Goal: Task Accomplishment & Management: Complete application form

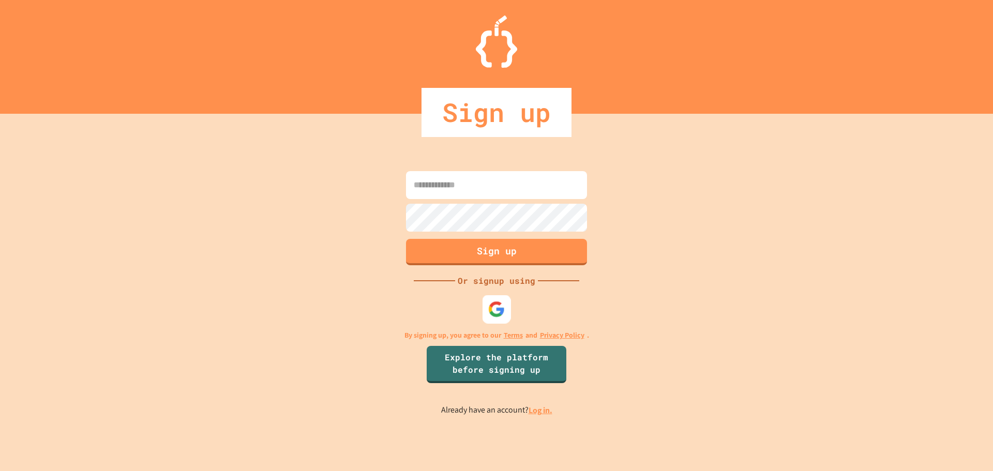
click at [485, 300] on div at bounding box center [497, 309] width 28 height 28
click at [499, 312] on img at bounding box center [496, 309] width 17 height 17
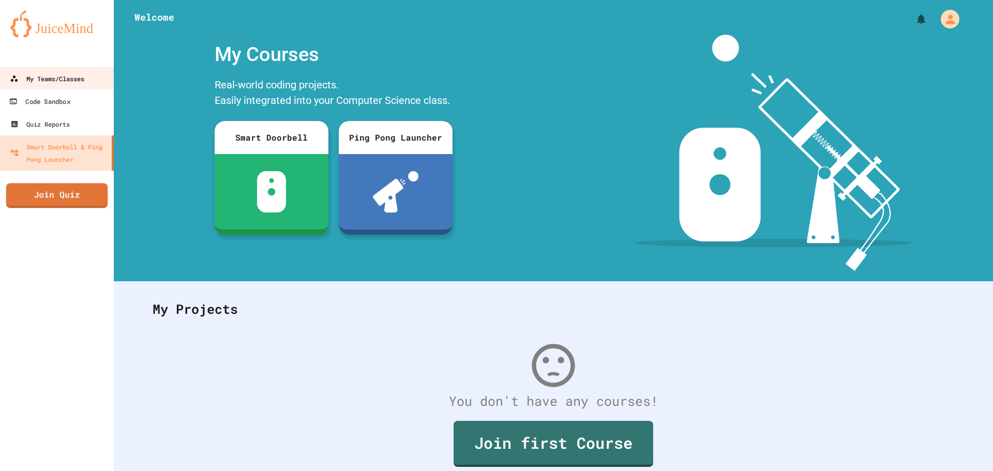
click at [68, 88] on link "My Teams/Classes" at bounding box center [56, 78] width 114 height 23
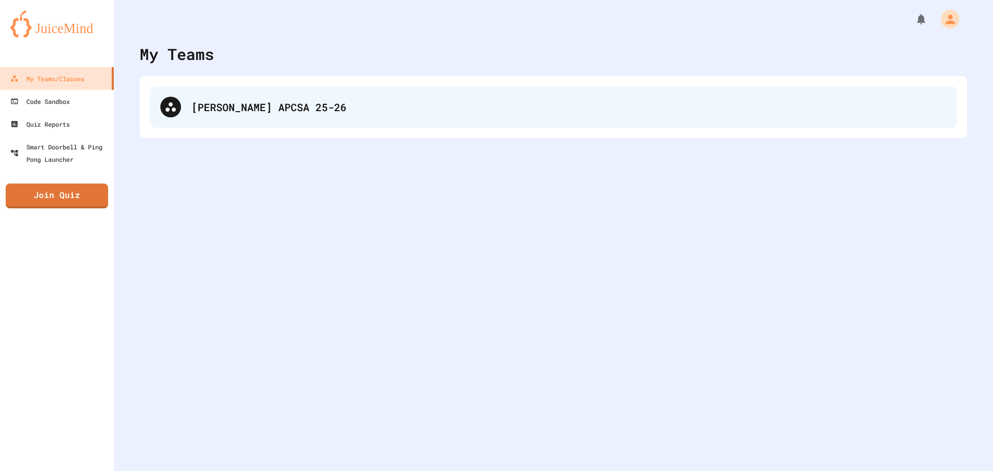
click at [466, 122] on div "[PERSON_NAME] APCSA 25-26" at bounding box center [553, 106] width 807 height 41
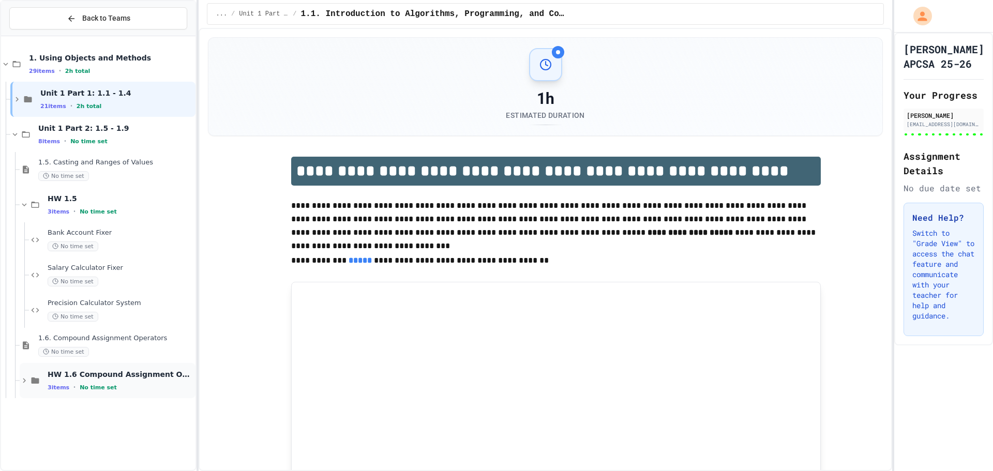
click at [88, 376] on span "HW 1.6 Compound Assignment Operators" at bounding box center [121, 374] width 146 height 9
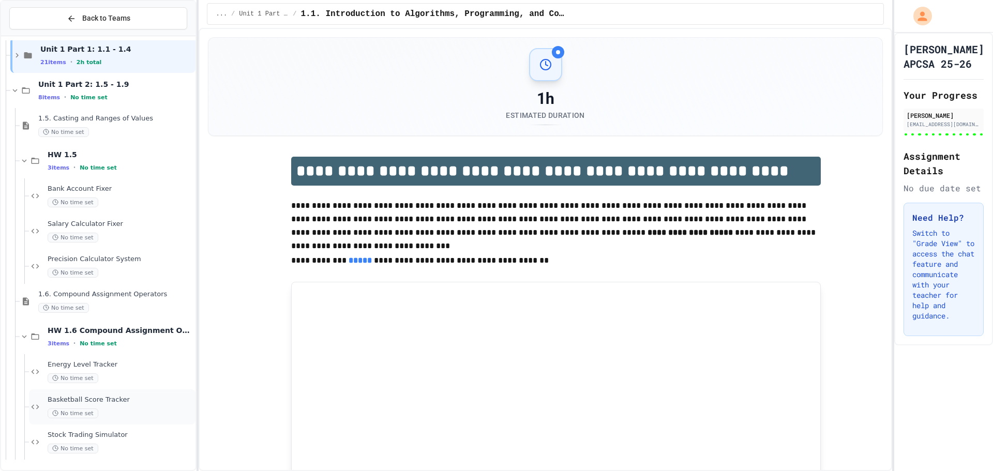
click at [103, 400] on span "Basketball Score Tracker" at bounding box center [121, 400] width 146 height 9
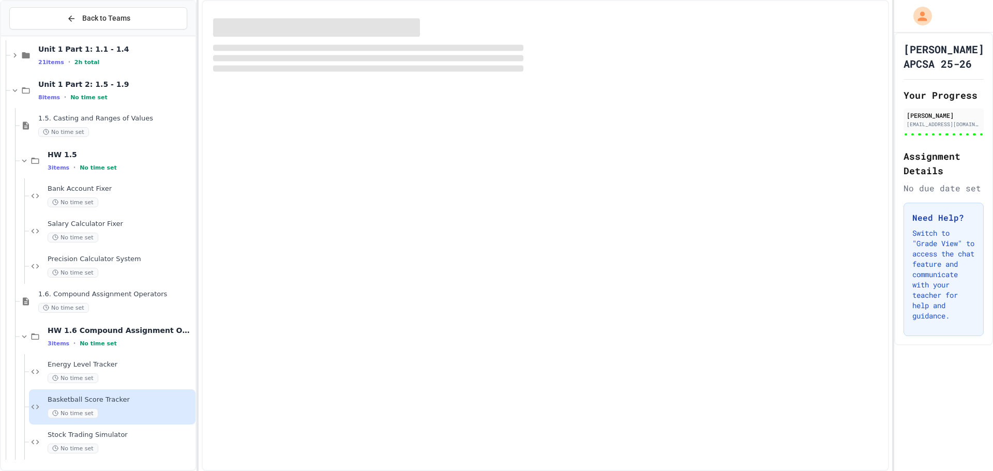
scroll to position [32, 0]
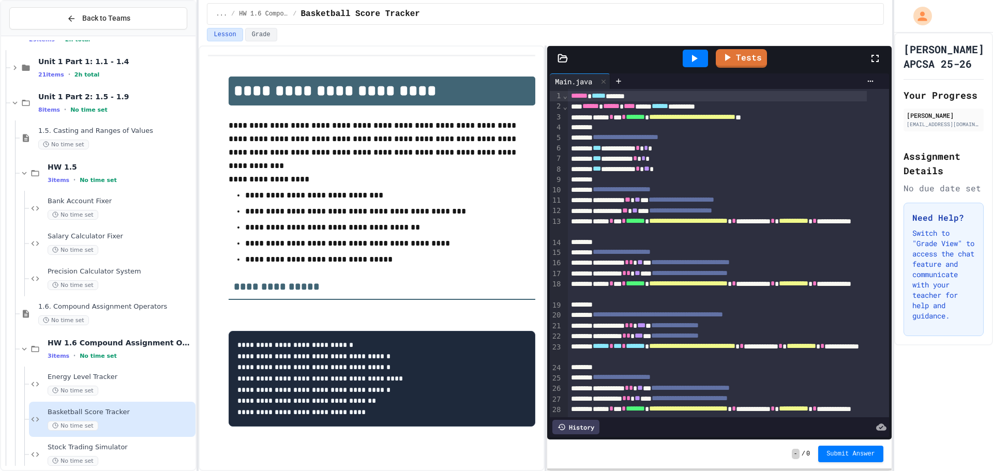
click at [709, 30] on div "Lesson Grade" at bounding box center [545, 34] width 677 height 13
click at [692, 61] on icon at bounding box center [694, 58] width 12 height 12
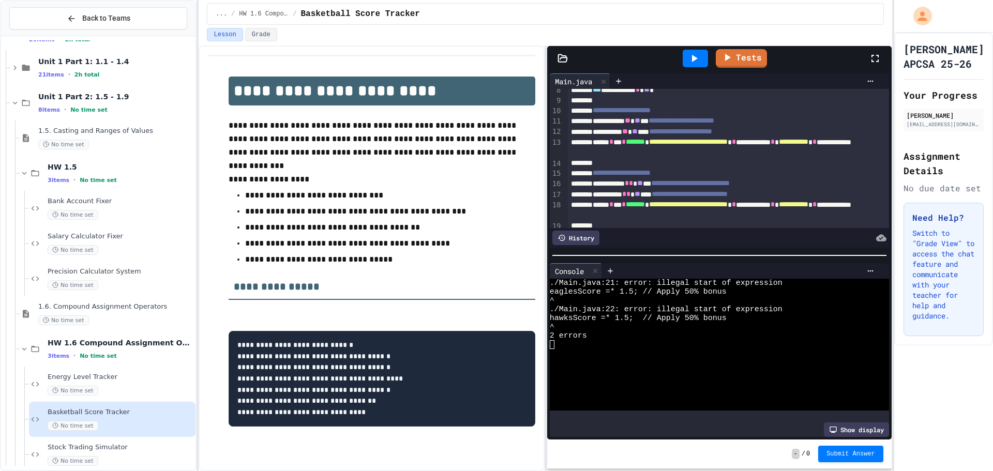
scroll to position [103, 0]
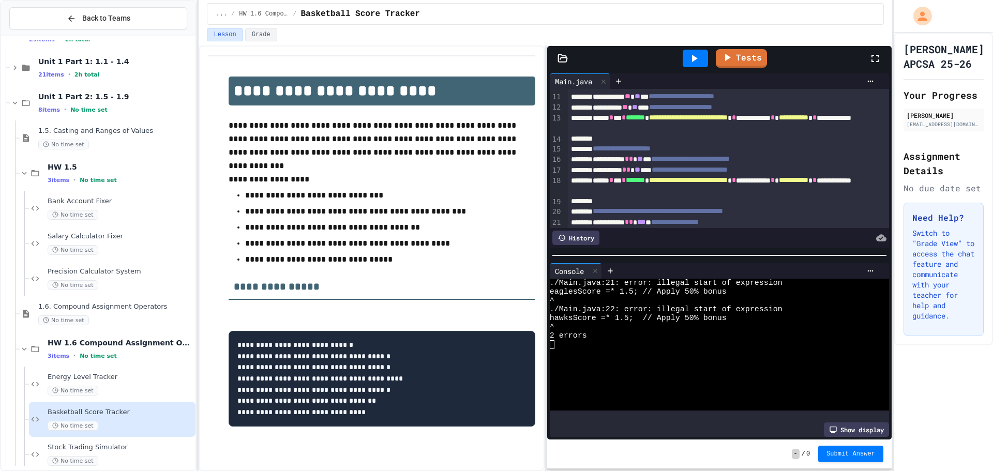
click at [633, 161] on span "*" at bounding box center [631, 158] width 4 height 7
click at [631, 170] on span "*" at bounding box center [628, 169] width 4 height 7
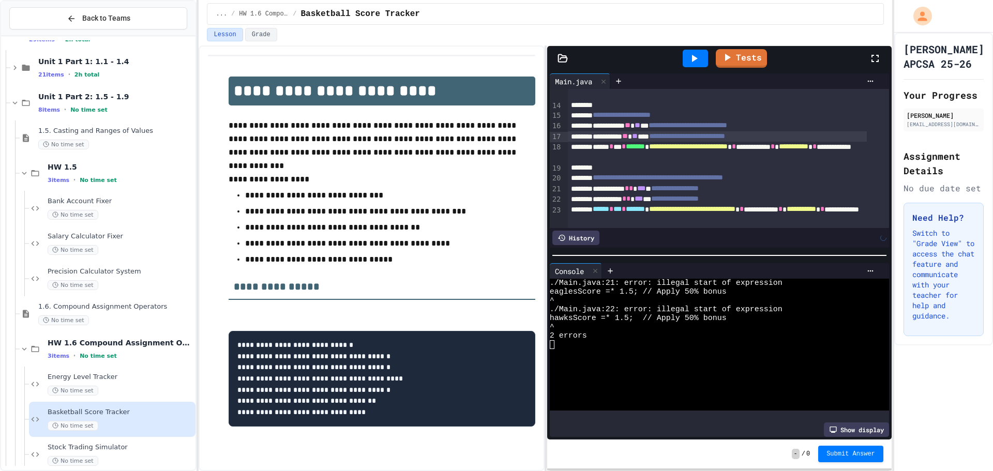
scroll to position [155, 0]
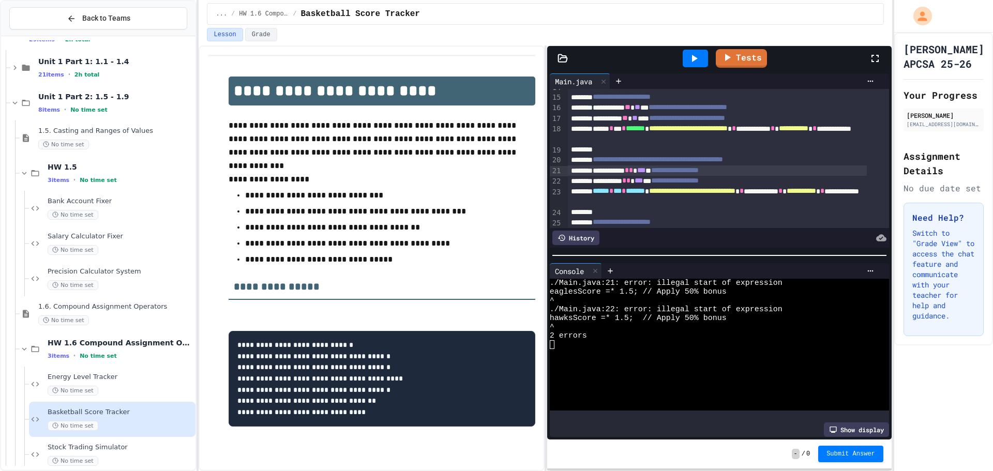
click at [658, 171] on div "**********" at bounding box center [717, 171] width 299 height 10
click at [631, 181] on span "*" at bounding box center [628, 180] width 4 height 7
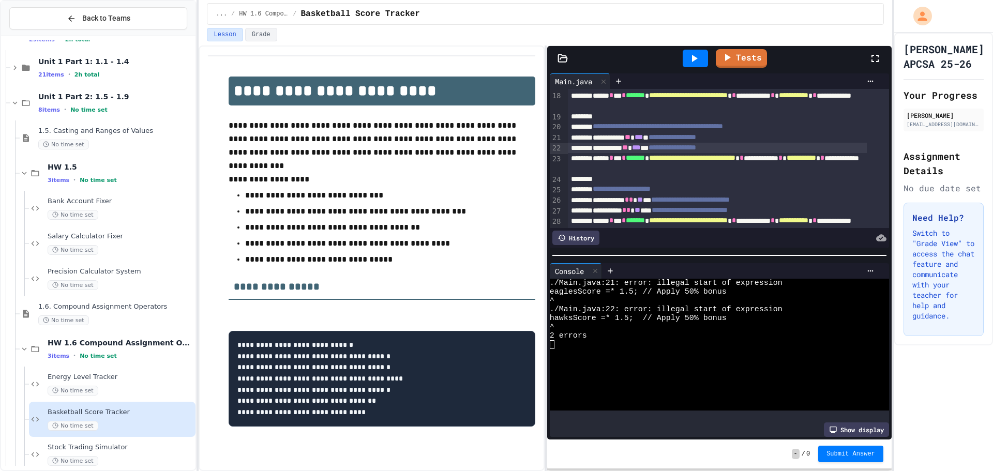
scroll to position [207, 0]
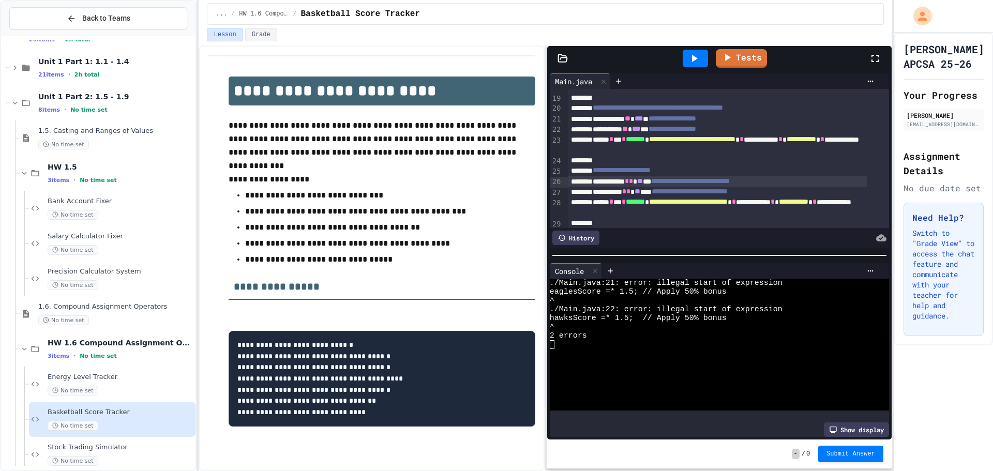
click at [633, 185] on span "*" at bounding box center [631, 180] width 4 height 7
click at [631, 192] on span "*" at bounding box center [628, 191] width 4 height 7
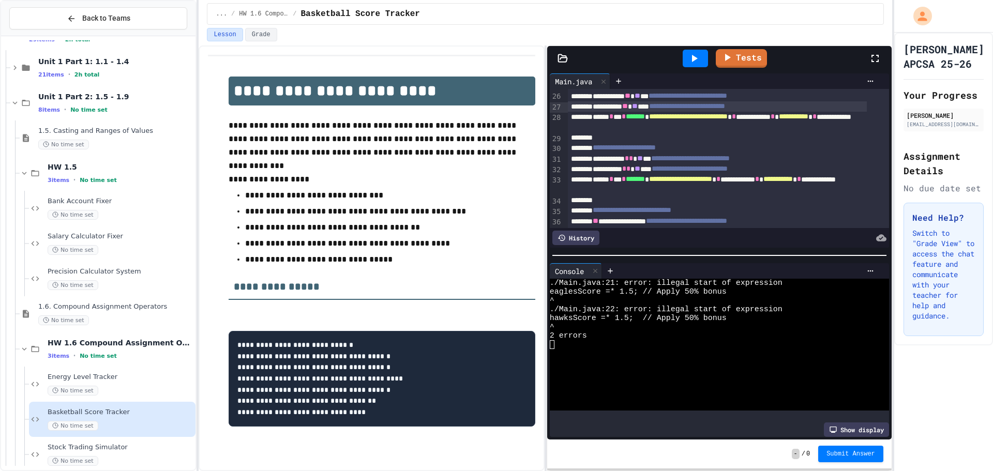
scroll to position [310, 0]
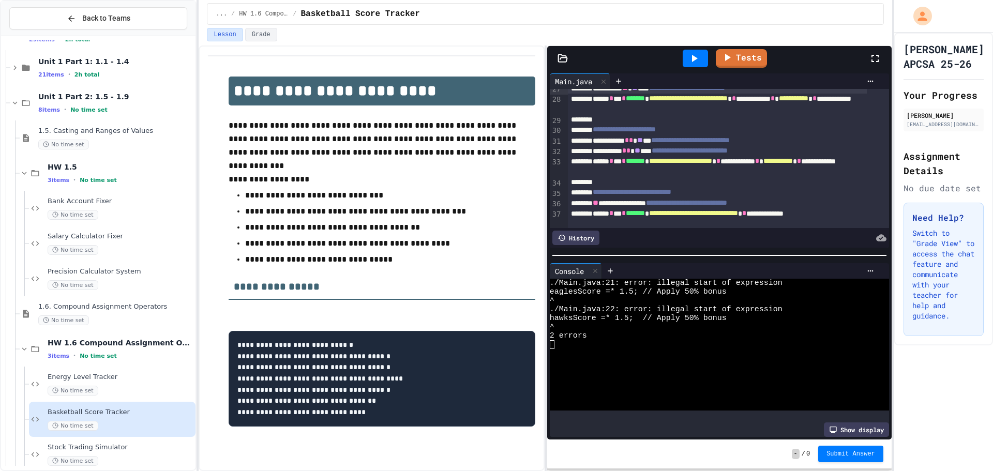
click at [633, 141] on span "*" at bounding box center [631, 140] width 4 height 7
click at [631, 150] on span "*" at bounding box center [628, 150] width 4 height 7
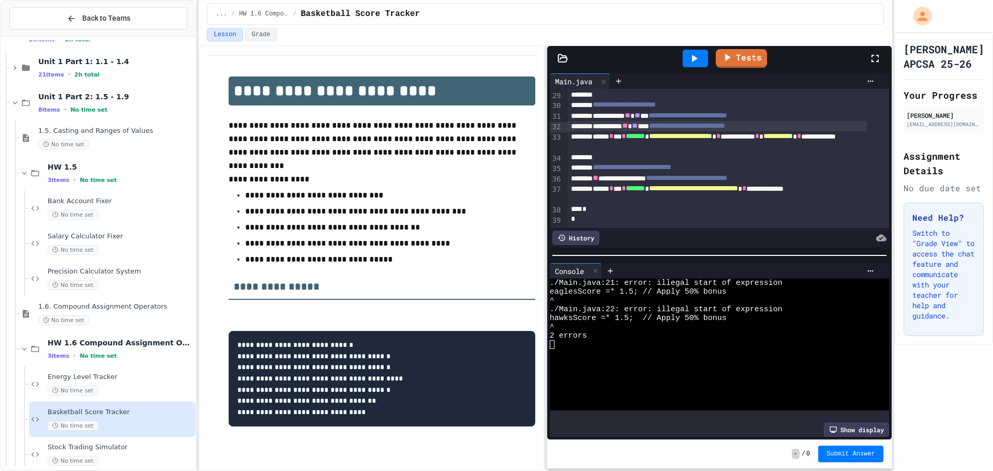
click at [701, 49] on div at bounding box center [696, 58] width 36 height 28
click at [701, 50] on div at bounding box center [695, 59] width 25 height 18
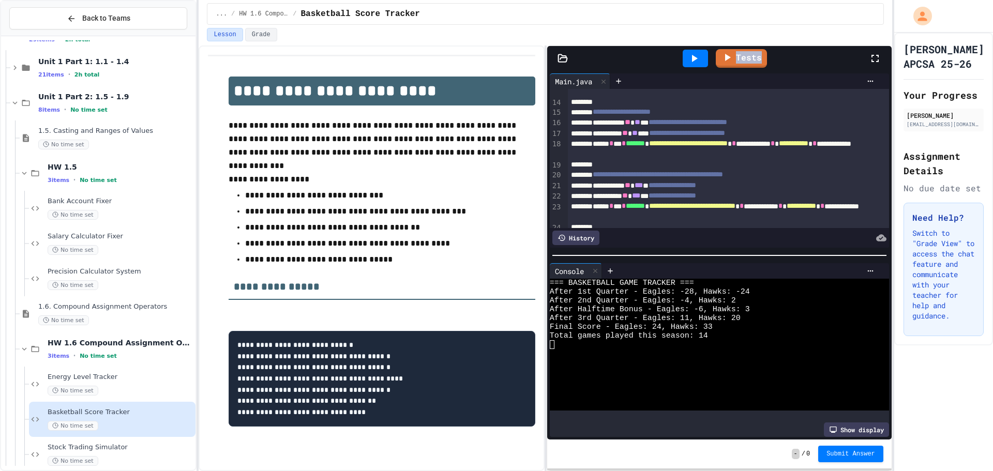
scroll to position [88, 0]
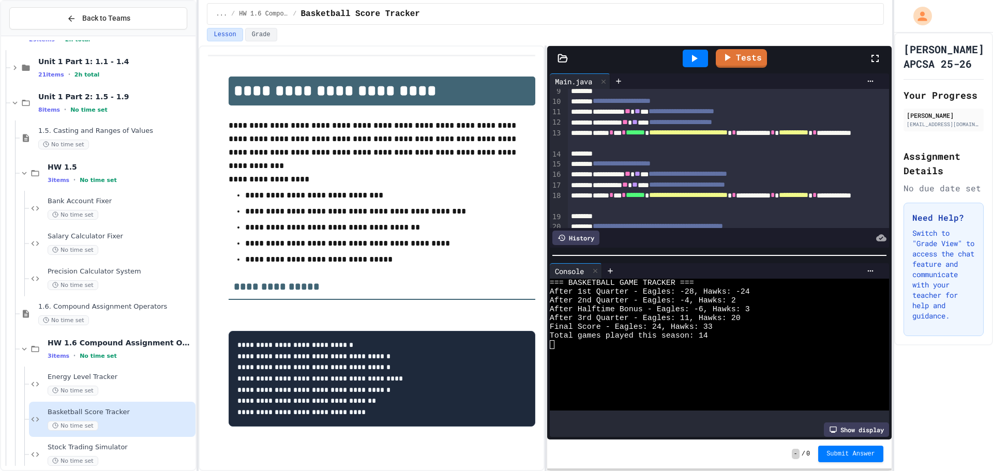
click at [631, 115] on span "**" at bounding box center [628, 111] width 6 height 7
click at [628, 125] on span "**" at bounding box center [625, 121] width 6 height 7
click at [691, 52] on icon at bounding box center [694, 58] width 12 height 12
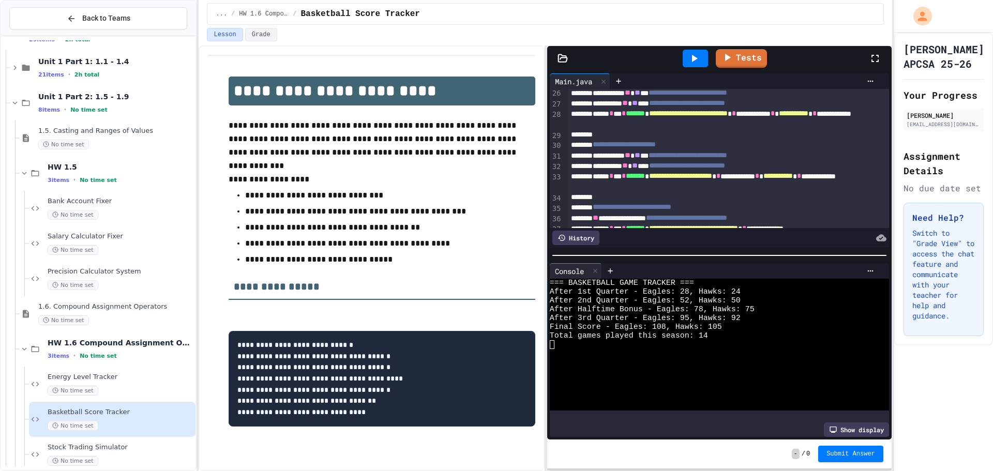
scroll to position [347, 0]
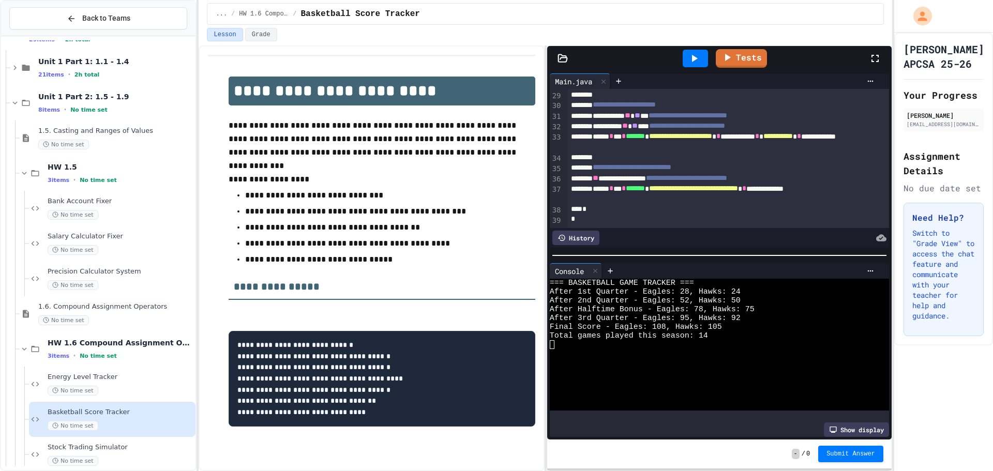
click at [599, 174] on span "**" at bounding box center [596, 177] width 6 height 7
click at [648, 173] on div "**********" at bounding box center [717, 178] width 299 height 10
click at [646, 173] on div "**********" at bounding box center [717, 178] width 299 height 10
click at [689, 56] on icon at bounding box center [694, 58] width 12 height 12
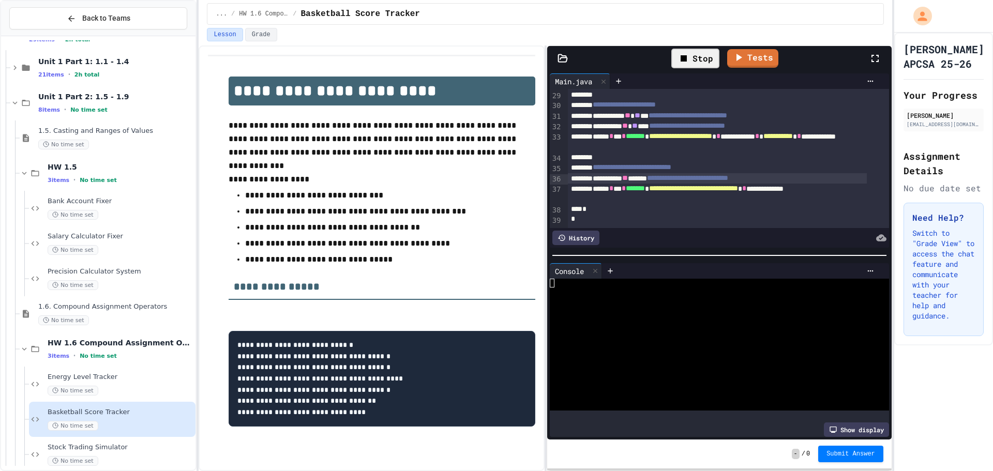
click at [628, 174] on span "**" at bounding box center [625, 177] width 6 height 7
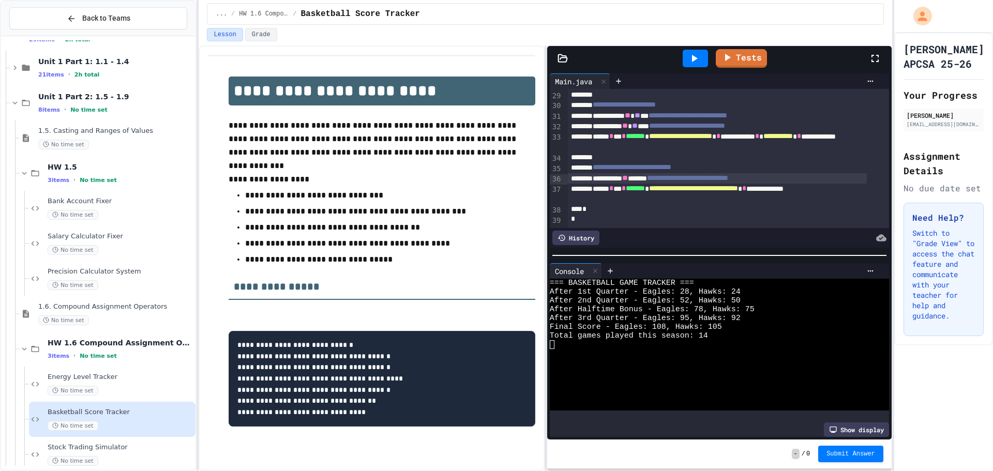
click at [684, 51] on div at bounding box center [695, 59] width 25 height 18
click at [841, 452] on span "Submit Answer" at bounding box center [851, 454] width 49 height 8
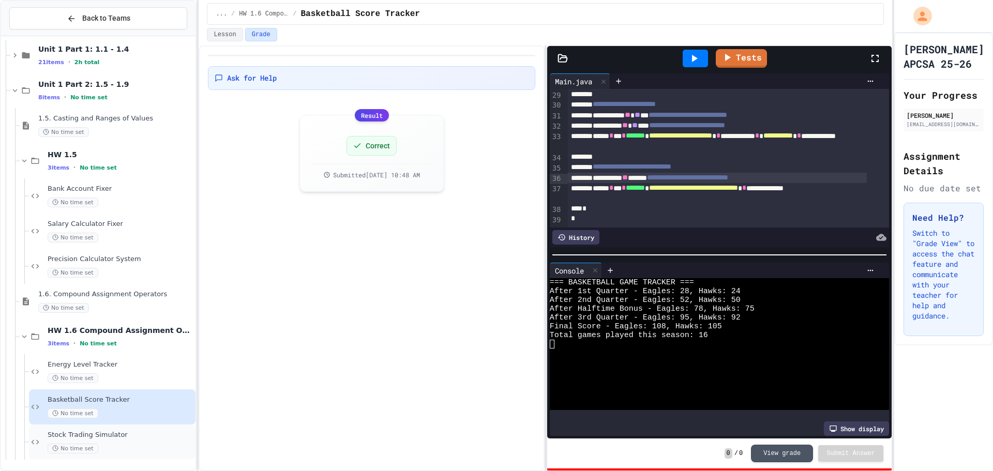
click at [114, 442] on div "Stock Trading Simulator No time set" at bounding box center [121, 442] width 146 height 23
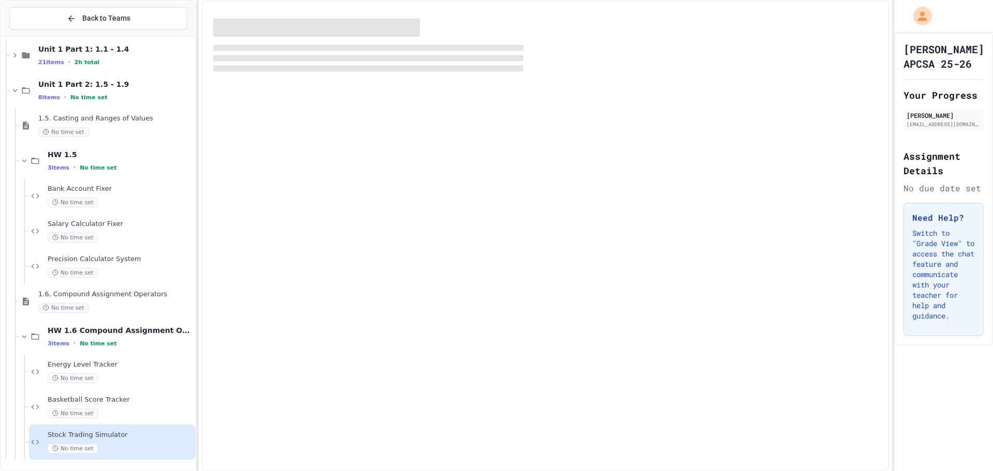
scroll to position [32, 0]
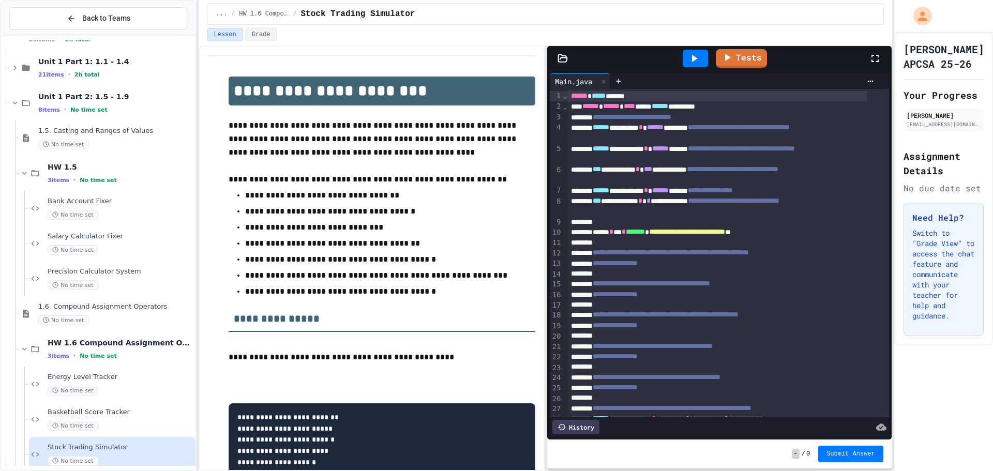
click at [682, 47] on div at bounding box center [696, 58] width 36 height 28
click at [690, 57] on icon at bounding box center [694, 58] width 12 height 12
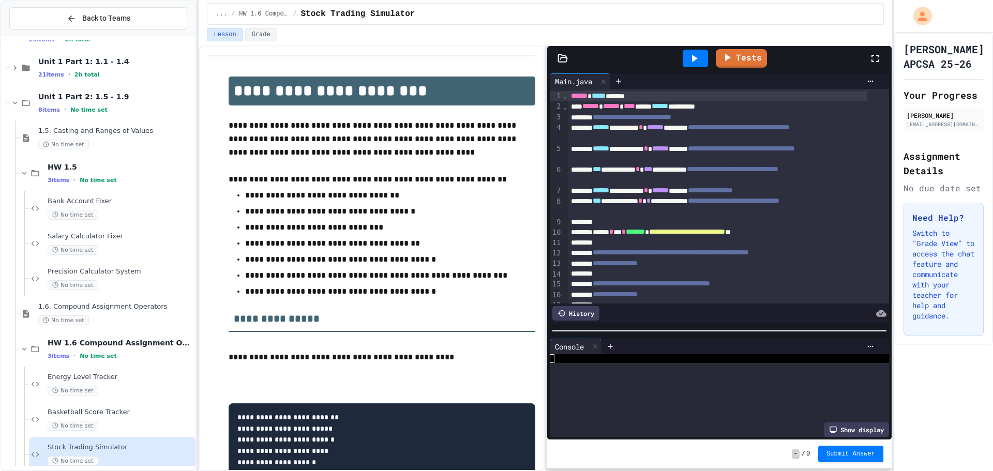
click at [769, 330] on div at bounding box center [719, 331] width 345 height 10
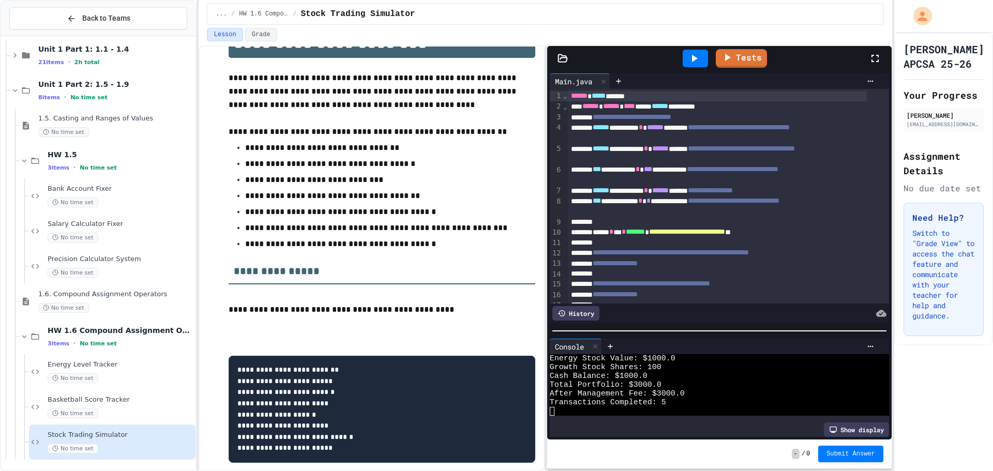
scroll to position [89, 0]
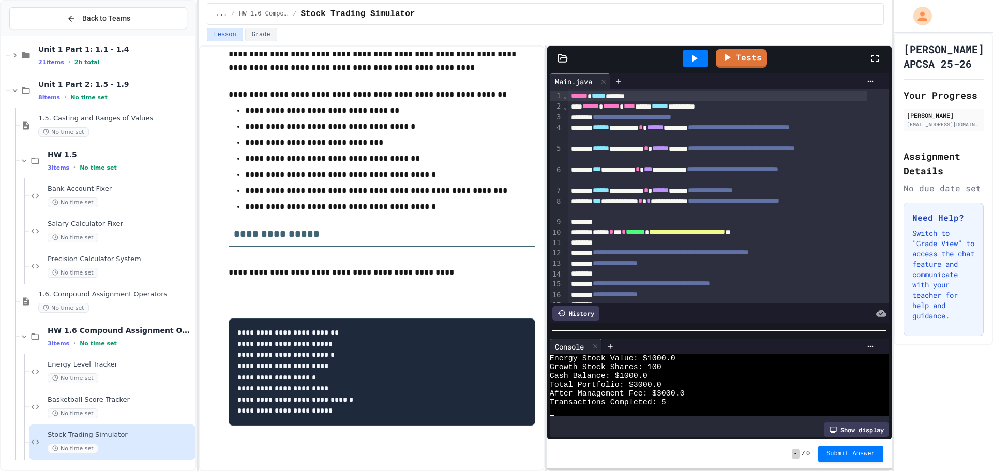
click at [664, 277] on div at bounding box center [717, 274] width 299 height 10
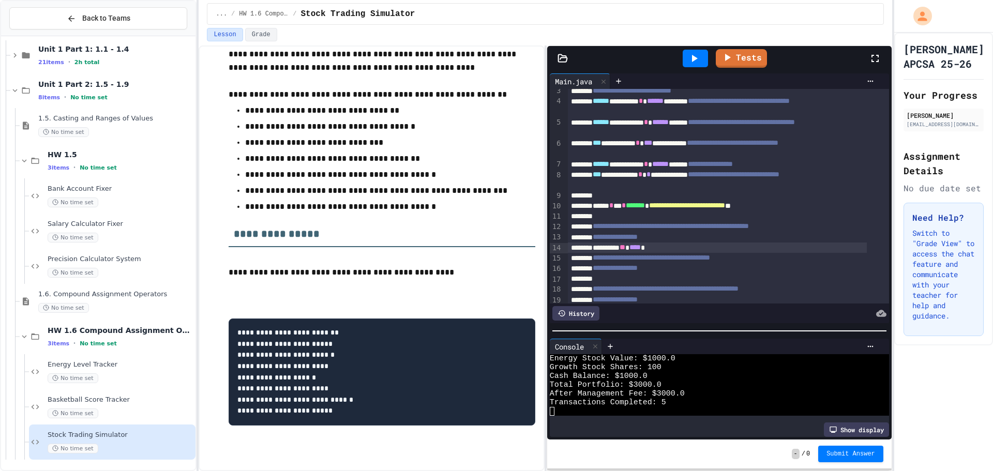
scroll to position [52, 0]
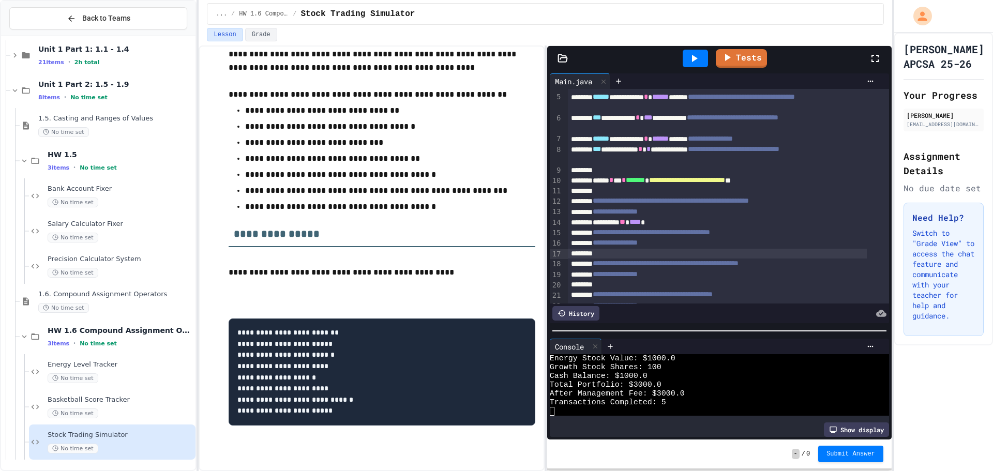
click at [709, 256] on div at bounding box center [717, 254] width 299 height 10
click at [647, 287] on div at bounding box center [717, 285] width 299 height 10
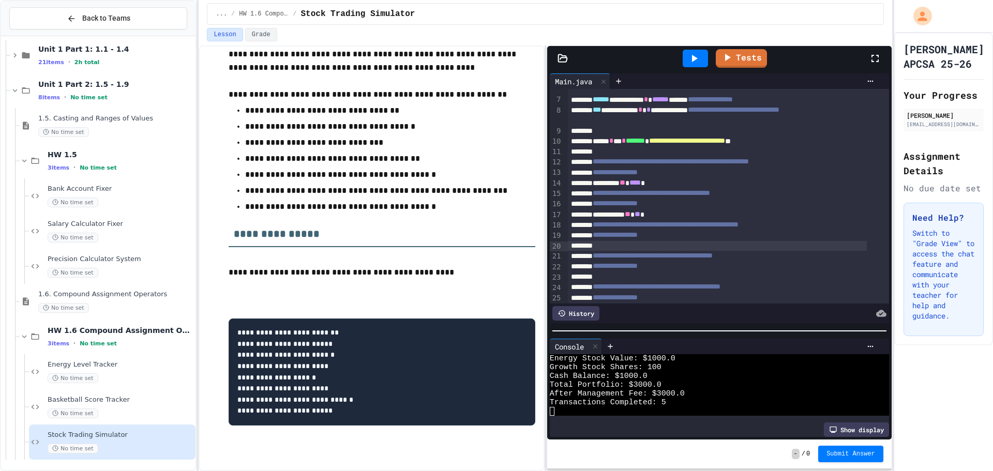
scroll to position [155, 0]
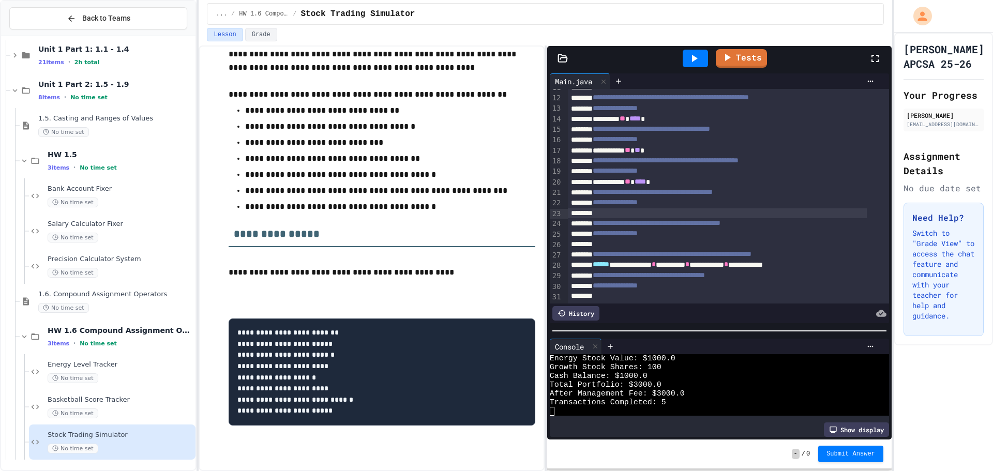
click at [633, 215] on div at bounding box center [717, 213] width 299 height 10
click at [630, 254] on span "**********" at bounding box center [672, 254] width 159 height 7
click at [633, 237] on span "**********" at bounding box center [615, 233] width 45 height 7
click at [634, 247] on div at bounding box center [717, 245] width 299 height 10
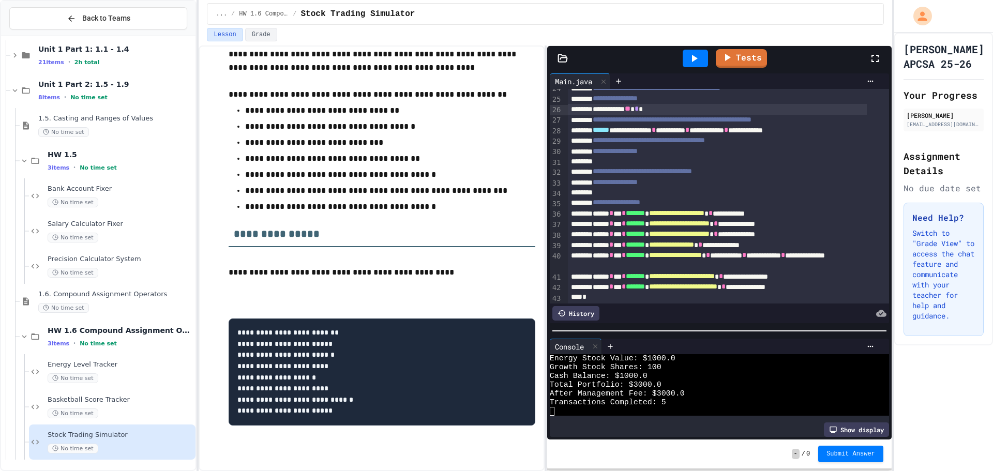
scroll to position [259, 0]
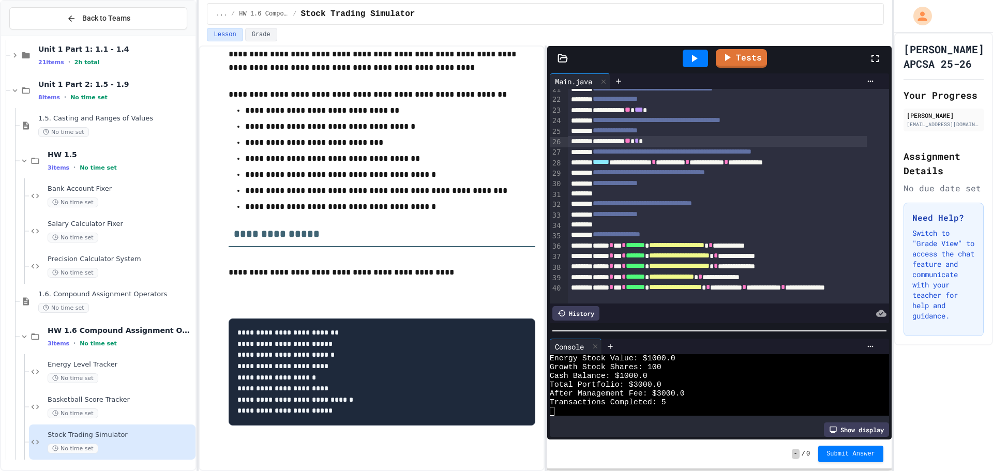
click at [680, 196] on div at bounding box center [717, 194] width 299 height 10
click at [668, 164] on div "**********" at bounding box center [717, 162] width 299 height 10
click at [660, 193] on div at bounding box center [717, 194] width 299 height 10
drag, startPoint x: 822, startPoint y: 196, endPoint x: 663, endPoint y: 194, distance: 159.4
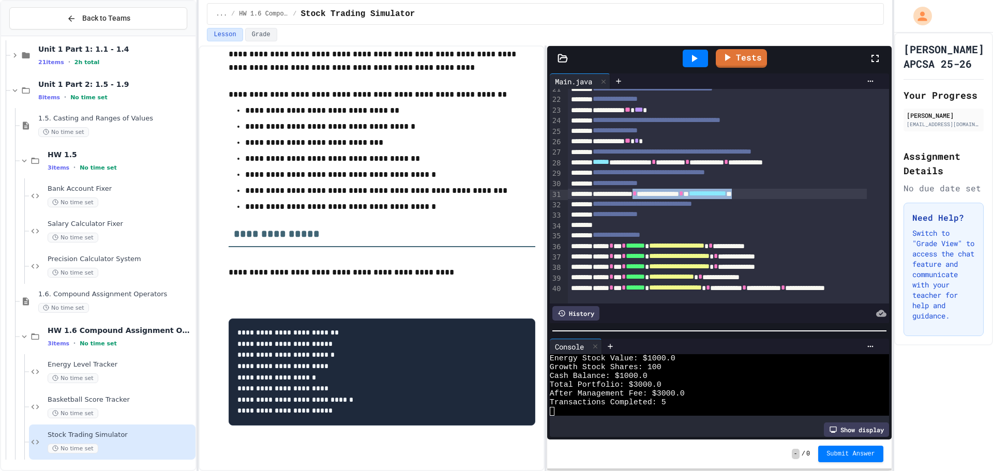
click at [663, 194] on div "**********" at bounding box center [717, 194] width 299 height 10
click at [640, 232] on span "**********" at bounding box center [617, 234] width 48 height 7
click at [671, 224] on div at bounding box center [717, 225] width 299 height 10
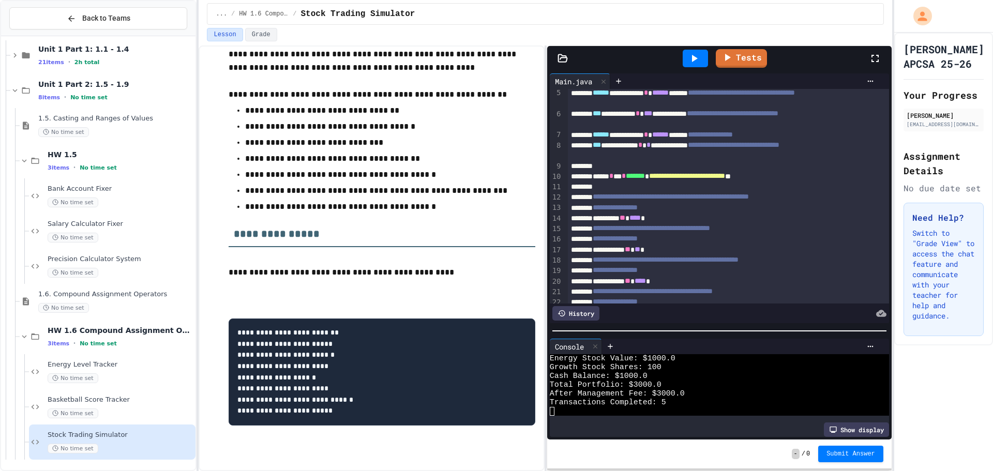
scroll to position [52, 0]
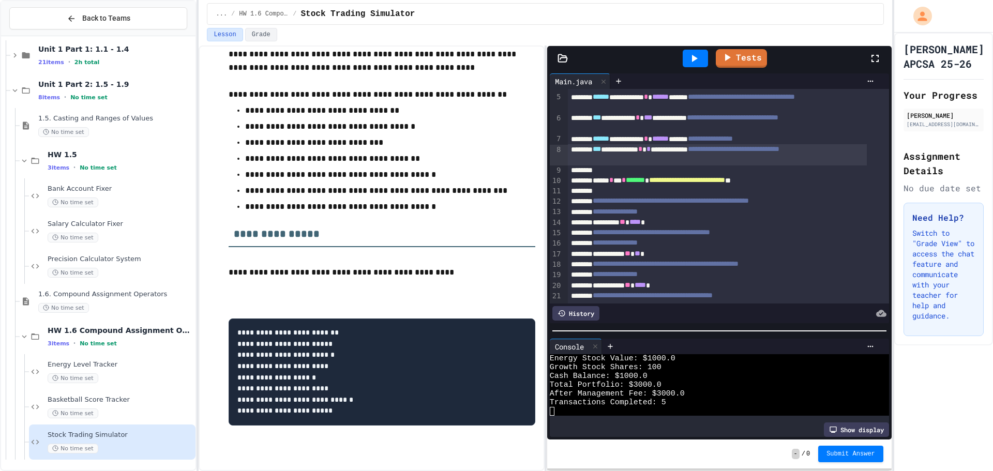
click at [636, 150] on div "**********" at bounding box center [717, 154] width 299 height 21
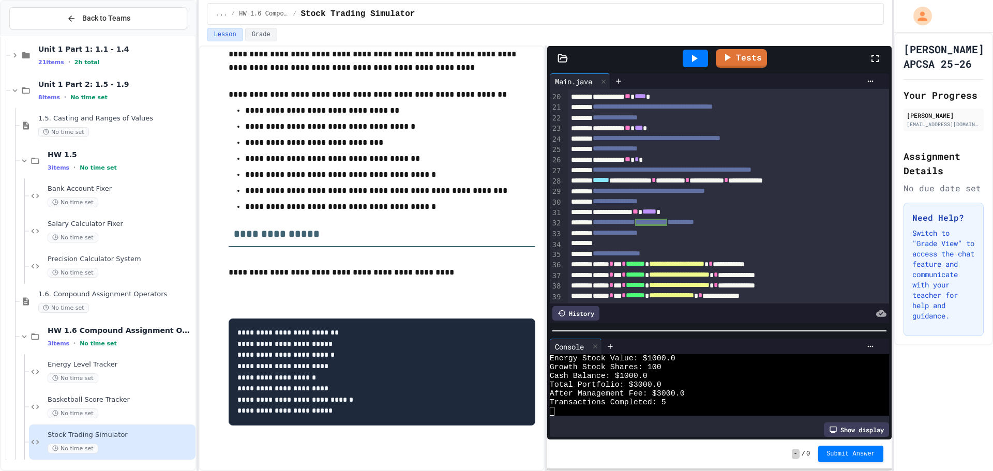
scroll to position [259, 0]
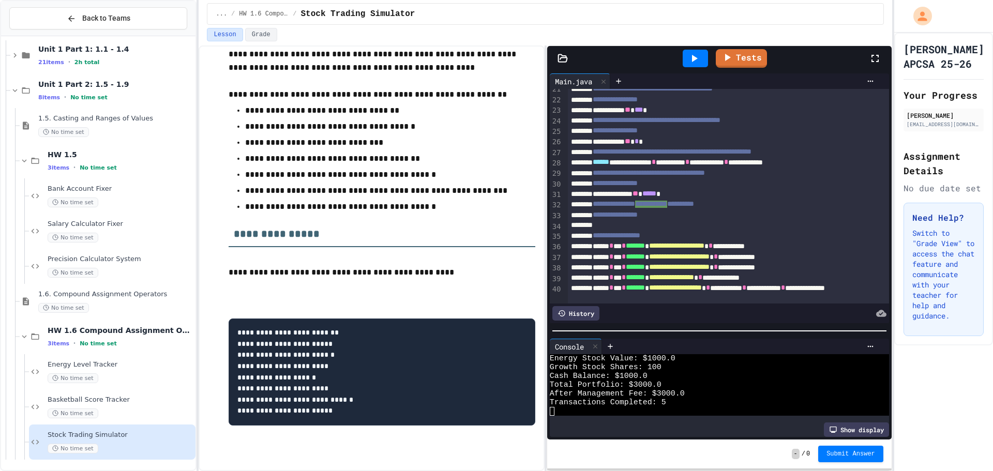
click at [631, 231] on div at bounding box center [717, 225] width 299 height 10
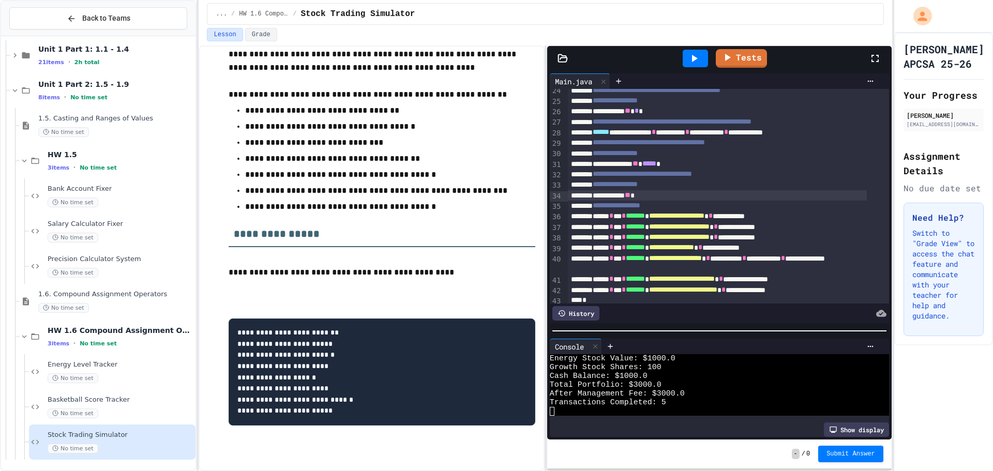
scroll to position [318, 0]
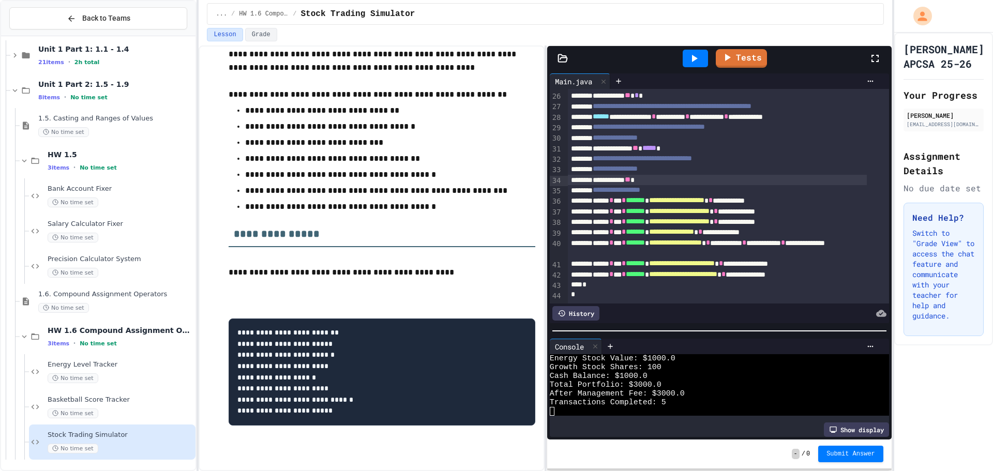
click at [694, 51] on div at bounding box center [695, 59] width 25 height 18
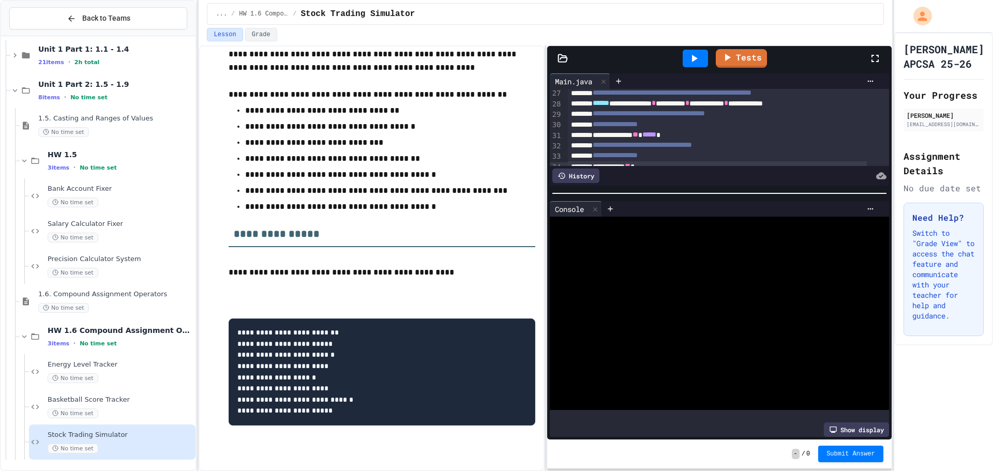
scroll to position [0, 0]
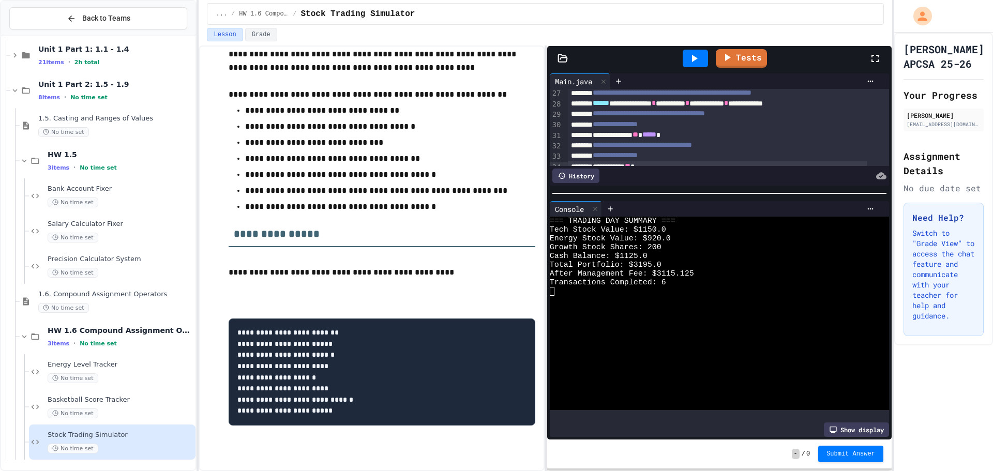
click at [662, 188] on div at bounding box center [719, 193] width 345 height 10
click at [854, 464] on div "- / 0 Submit Answer" at bounding box center [719, 454] width 345 height 29
click at [853, 456] on span "Submit Answer" at bounding box center [851, 453] width 49 height 8
